Goal: Use online tool/utility: Utilize a website feature to perform a specific function

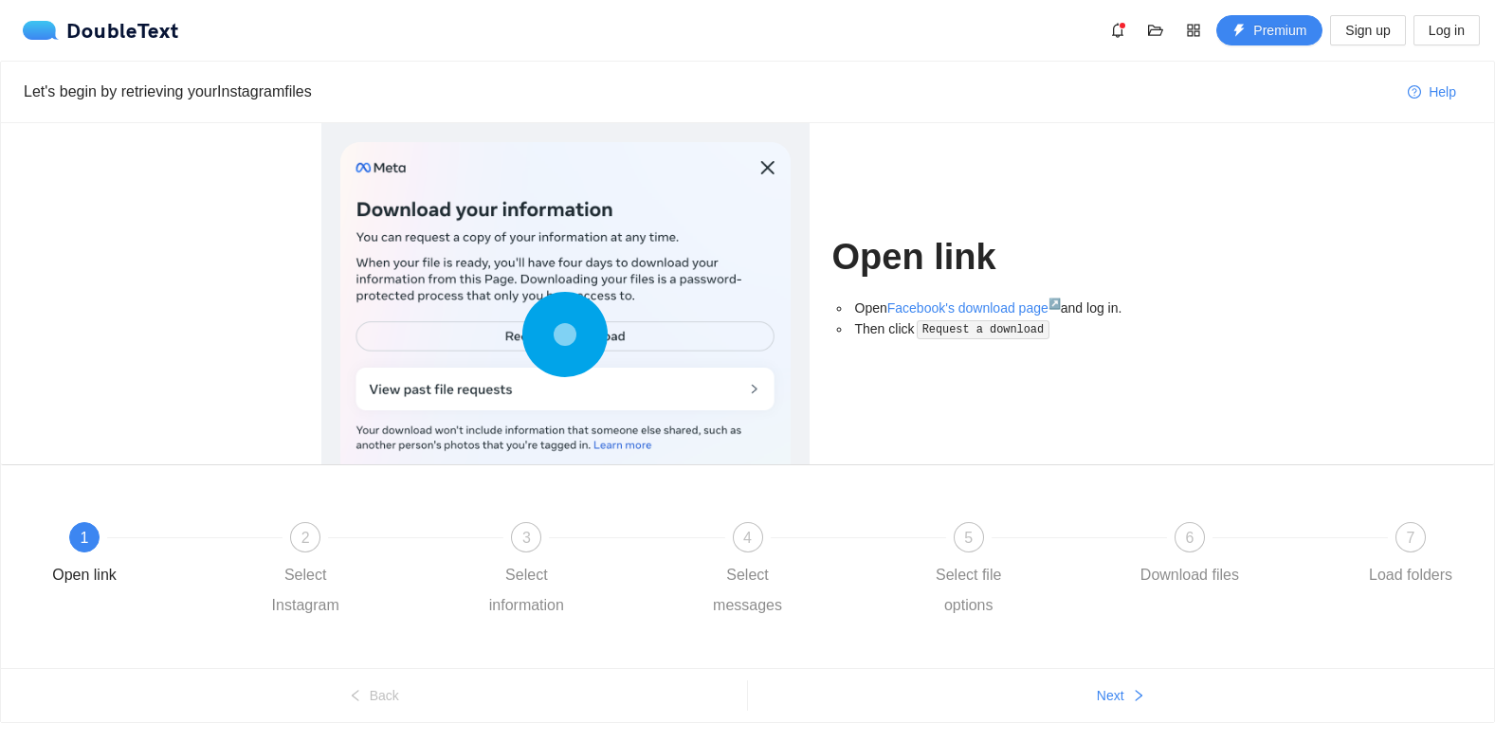
click at [766, 171] on div at bounding box center [565, 338] width 450 height 393
click at [115, 23] on div "DoubleText" at bounding box center [101, 30] width 156 height 19
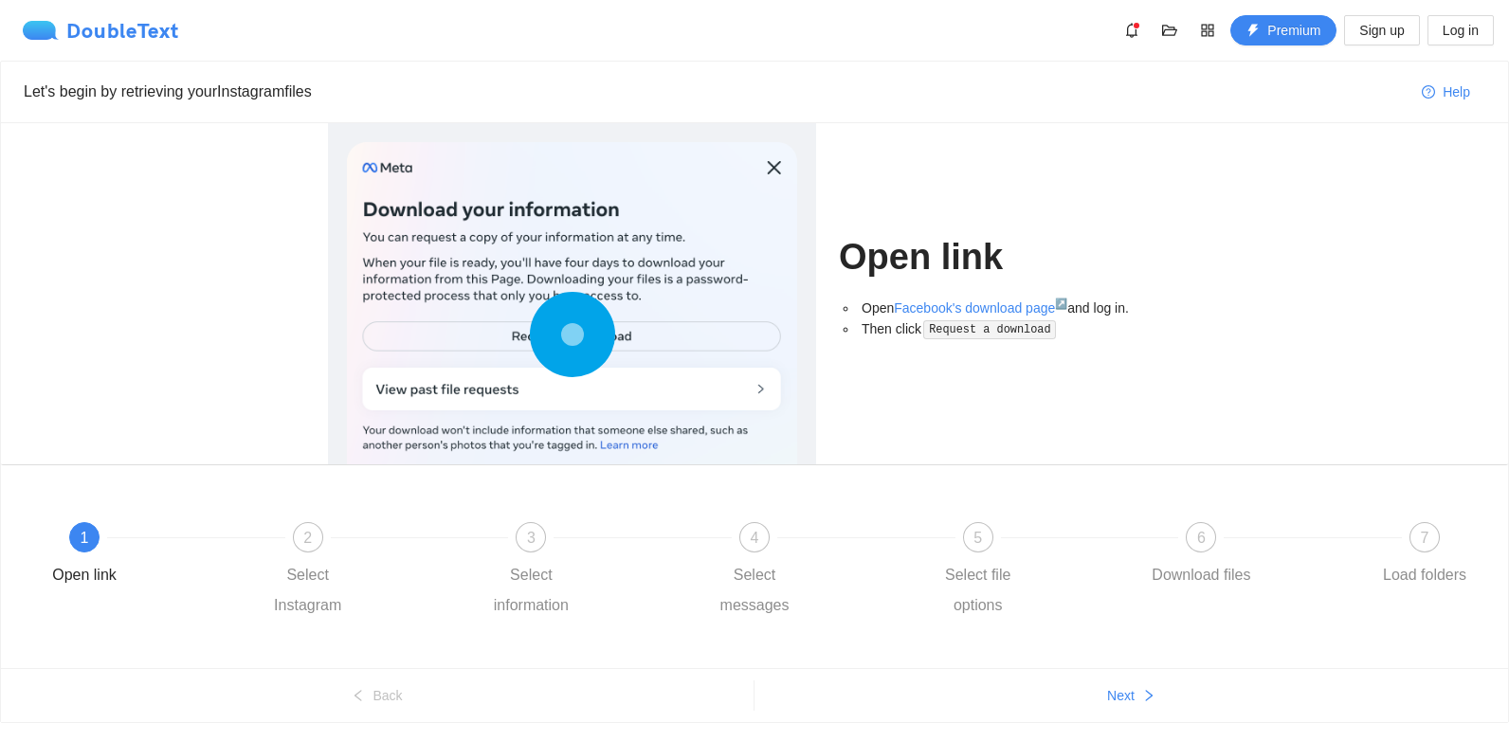
click at [115, 23] on div "DoubleText" at bounding box center [101, 30] width 156 height 19
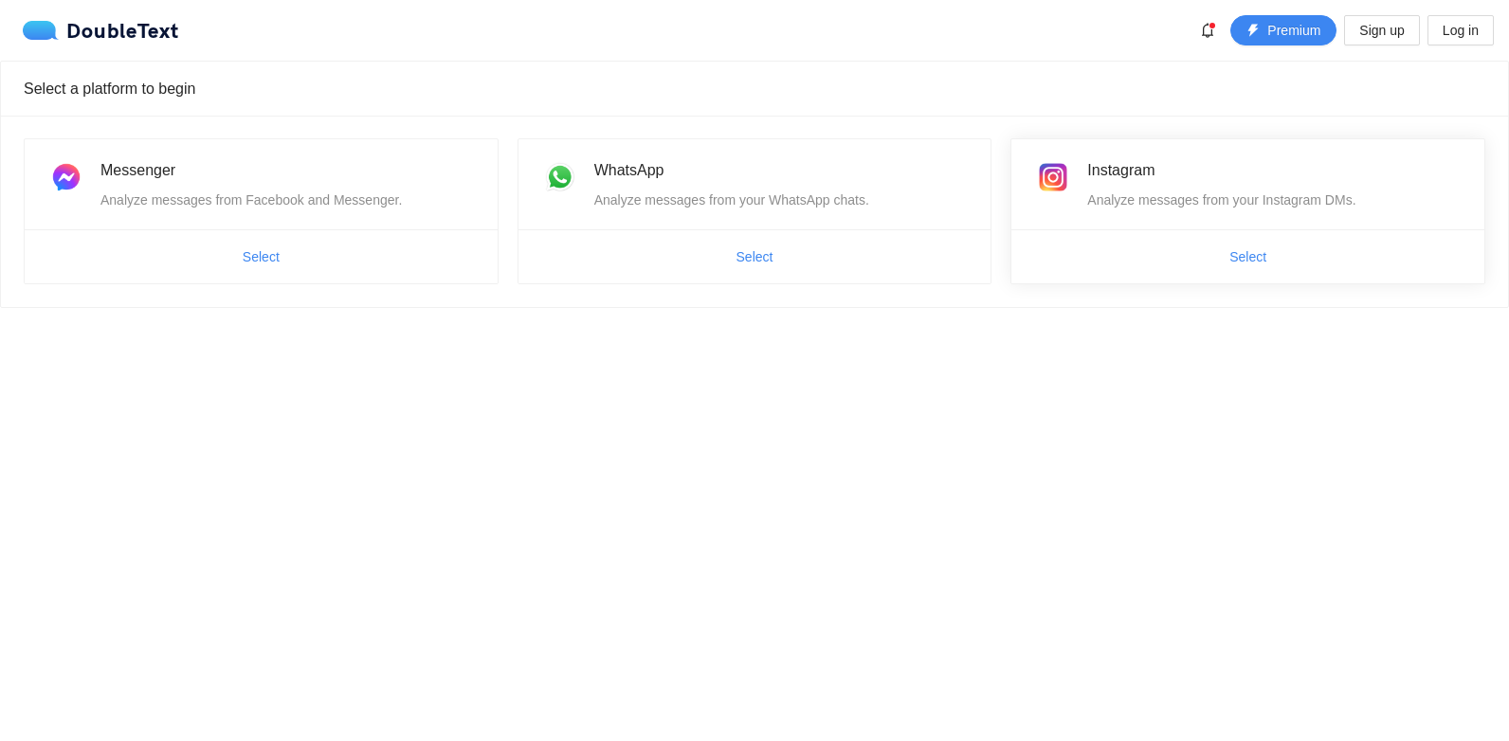
click at [1153, 195] on div "Analyze messages from your Instagram DMs." at bounding box center [1274, 200] width 374 height 21
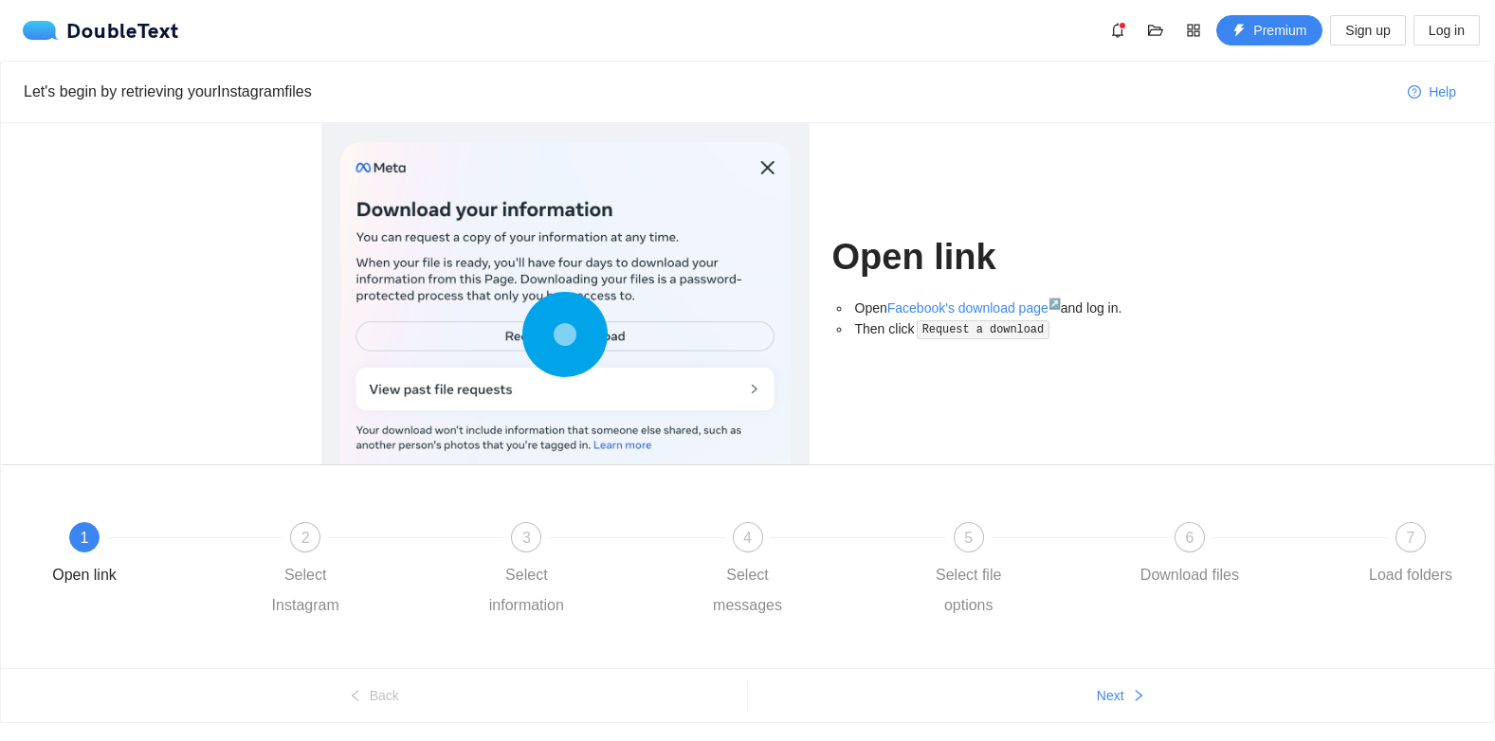
click at [771, 169] on div at bounding box center [565, 338] width 450 height 393
click at [770, 169] on div at bounding box center [565, 338] width 450 height 393
click at [766, 168] on div at bounding box center [565, 338] width 450 height 393
click at [766, 173] on div at bounding box center [565, 338] width 450 height 393
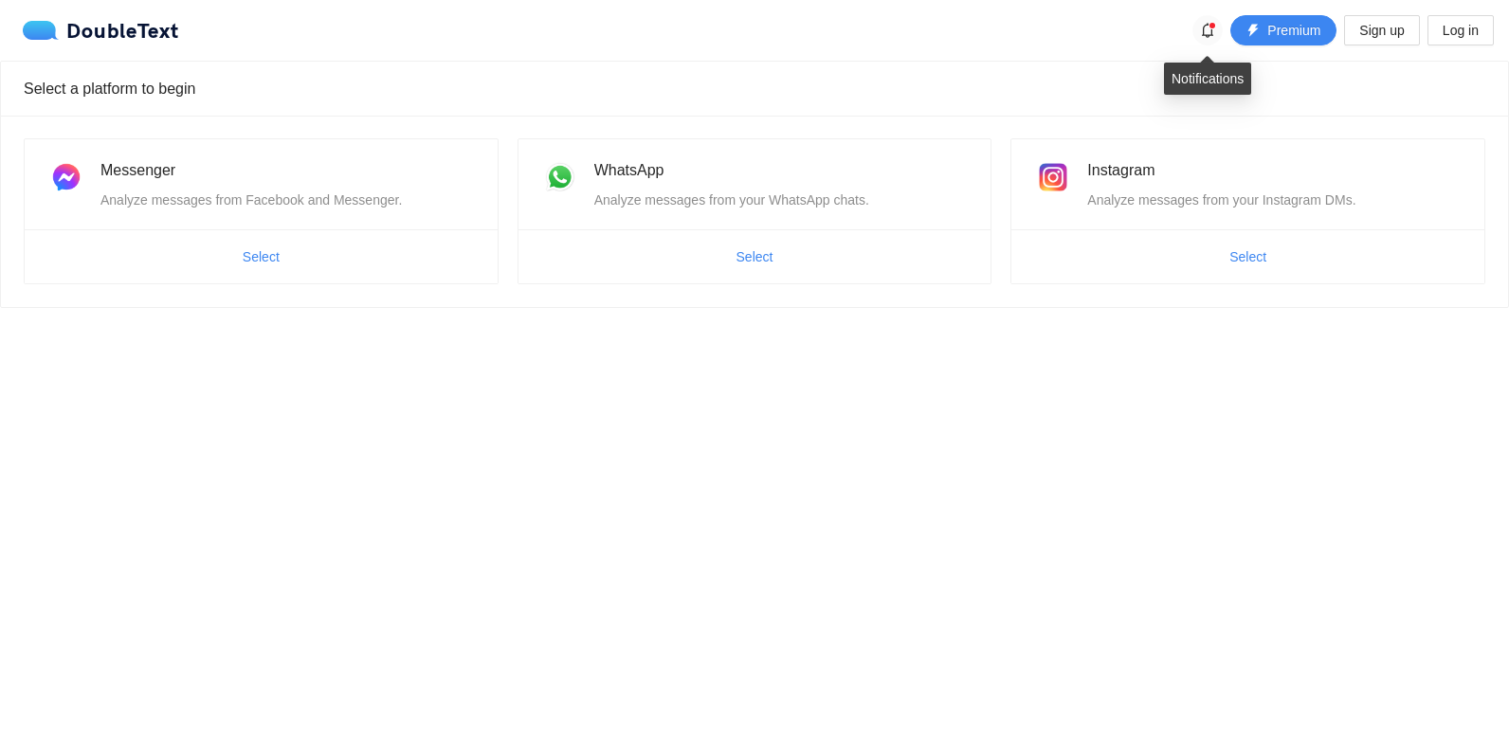
click at [1207, 29] on icon "bell" at bounding box center [1207, 30] width 15 height 15
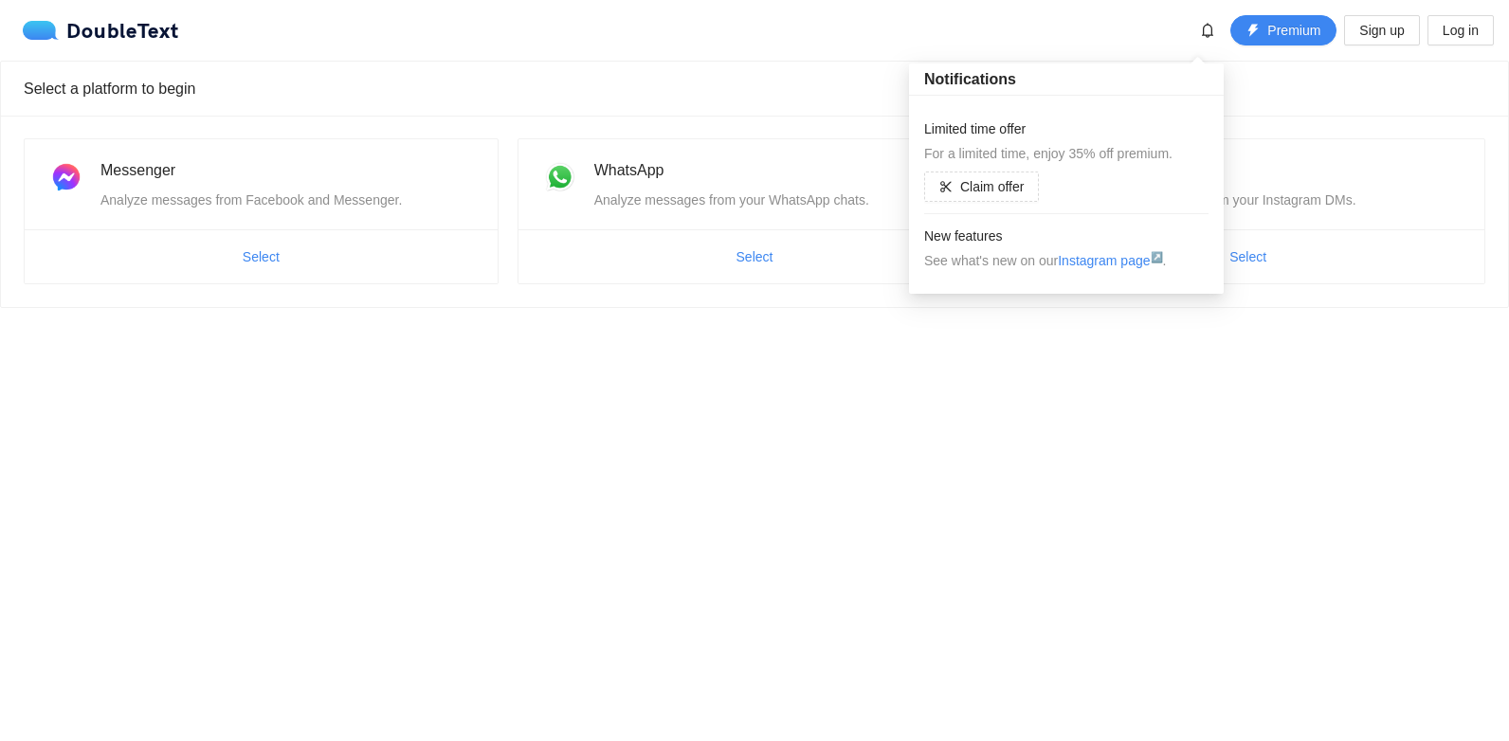
click at [1340, 133] on div "Messenger Analyze messages from Facebook and Messenger. Select WhatsApp Analyze…" at bounding box center [754, 211] width 1507 height 191
